Goal: Task Accomplishment & Management: Use online tool/utility

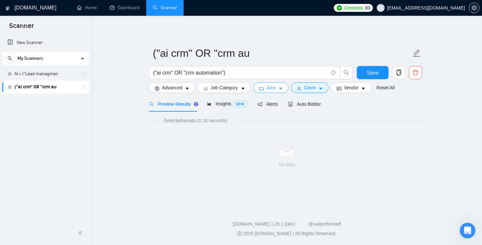
click at [276, 90] on span "Jobs" at bounding box center [271, 87] width 10 height 7
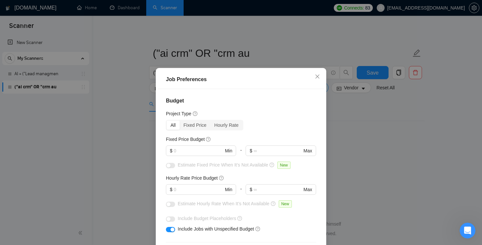
checkbox input "true"
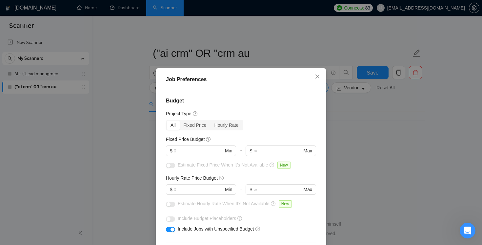
checkbox input "true"
click at [318, 77] on icon "close" at bounding box center [317, 76] width 5 height 5
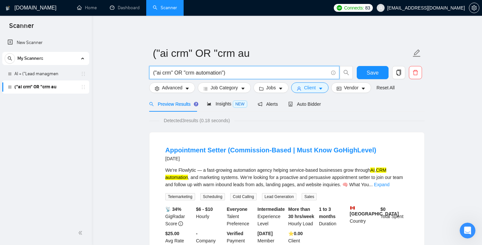
drag, startPoint x: 226, startPoint y: 73, endPoint x: 188, endPoint y: 67, distance: 38.0
click at [188, 67] on span "("ai crm" OR "crm automation")" at bounding box center [244, 72] width 190 height 13
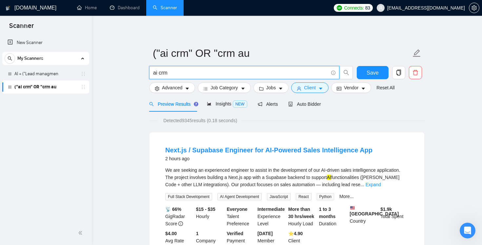
click at [197, 72] on input "ai crm" at bounding box center [240, 73] width 175 height 8
type input "ai crm"
